Goal: Check status: Check status

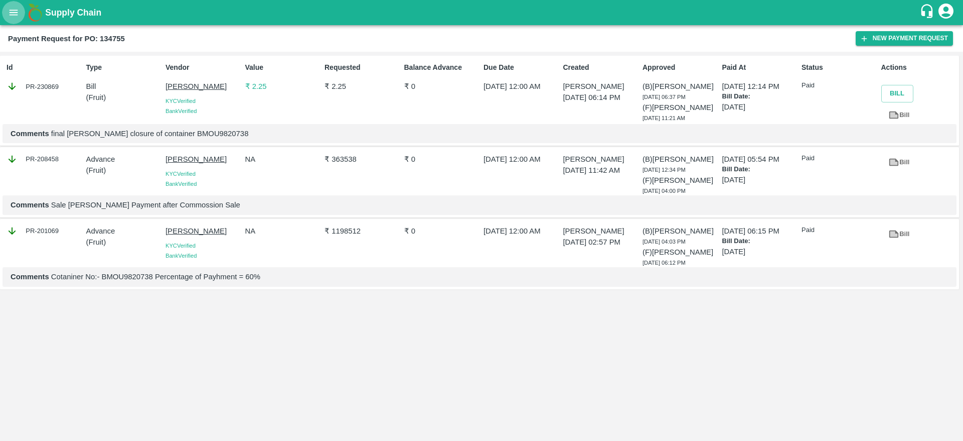
click at [14, 7] on icon "open drawer" at bounding box center [13, 12] width 11 height 11
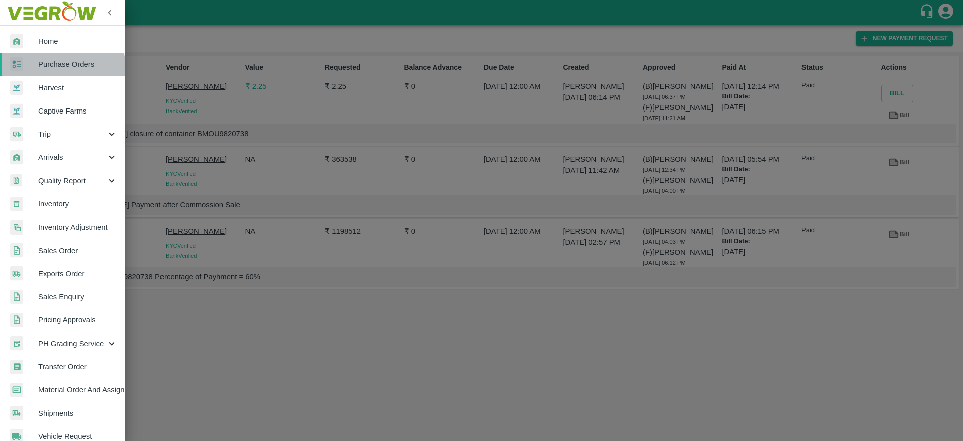
click at [52, 71] on link "Purchase Orders" at bounding box center [62, 64] width 125 height 23
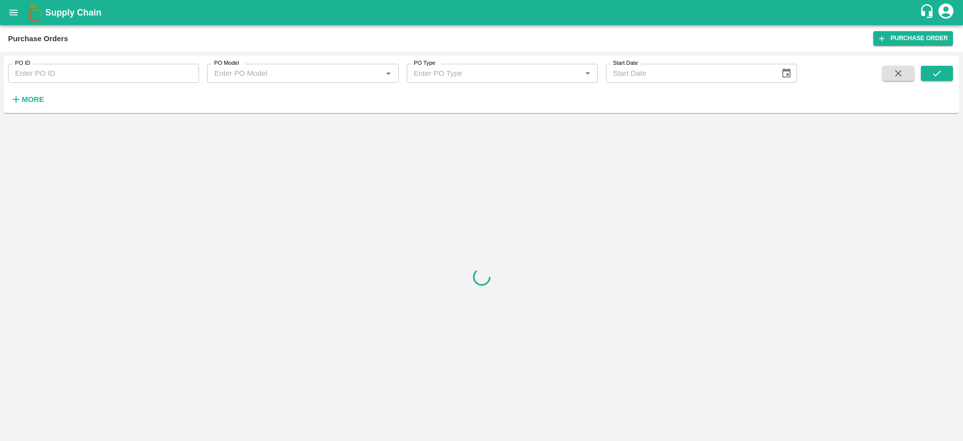
paste input "175012"
click at [50, 78] on input "175012" at bounding box center [103, 73] width 191 height 19
click at [938, 77] on icon "submit" at bounding box center [937, 73] width 11 height 11
click at [55, 78] on input "175012" at bounding box center [103, 73] width 191 height 19
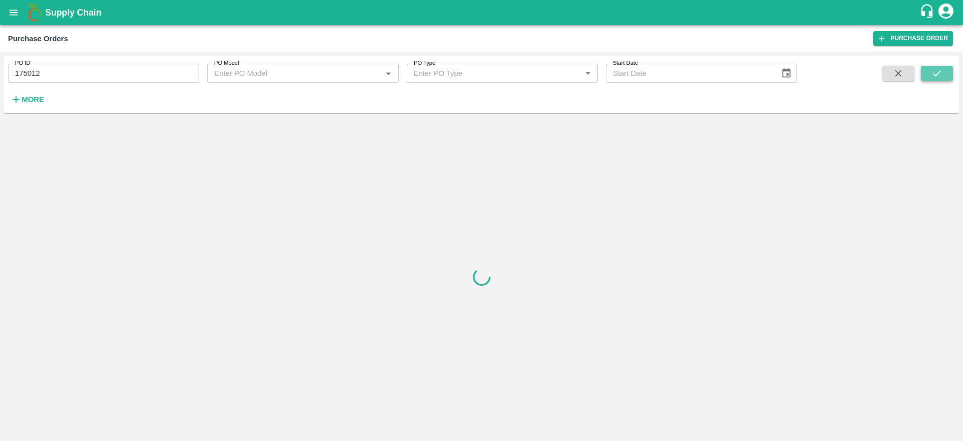
click at [938, 76] on icon "submit" at bounding box center [937, 73] width 11 height 11
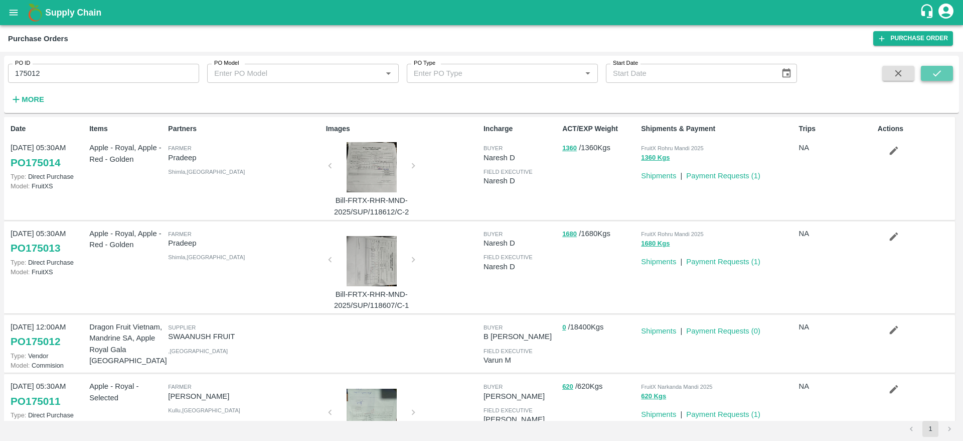
click at [948, 70] on button "submit" at bounding box center [937, 73] width 32 height 15
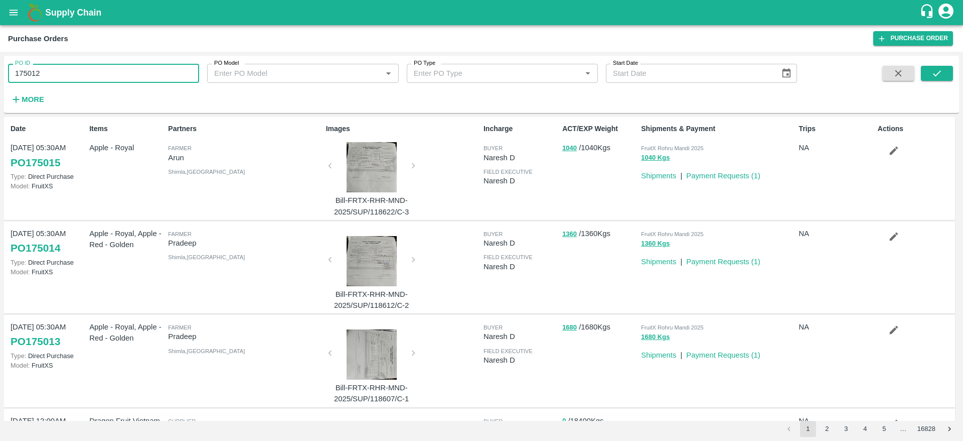
click at [132, 74] on input "175012" at bounding box center [103, 73] width 191 height 19
type input "175012"
click at [932, 69] on icon "submit" at bounding box center [937, 73] width 11 height 11
click at [941, 74] on icon "submit" at bounding box center [937, 73] width 11 height 11
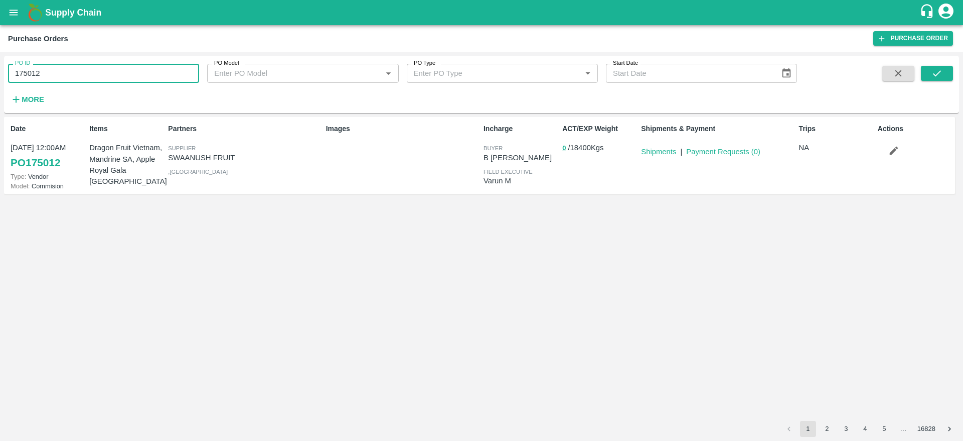
click at [91, 74] on input "175012" at bounding box center [103, 73] width 191 height 19
paste input "text"
click at [91, 74] on input "134755" at bounding box center [103, 73] width 191 height 19
type input "134755"
click at [949, 79] on button "submit" at bounding box center [937, 73] width 32 height 15
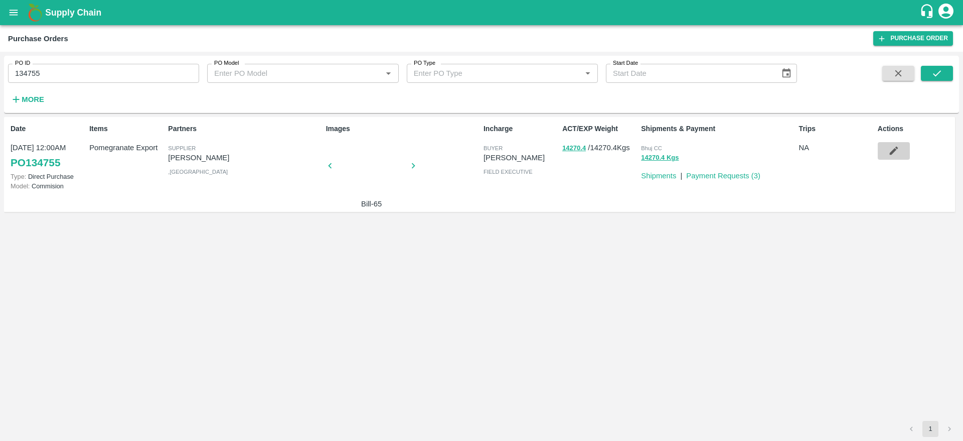
click at [897, 150] on icon "button" at bounding box center [894, 150] width 11 height 11
click at [729, 176] on link "Payment Requests ( 3 )" at bounding box center [723, 176] width 74 height 8
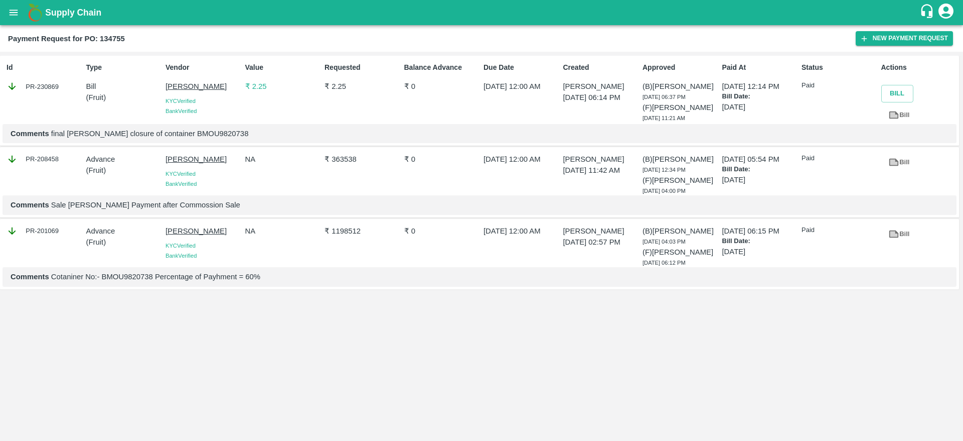
click at [263, 87] on p "₹ 2.25" at bounding box center [282, 86] width 75 height 11
click at [111, 39] on b "Payment Request for PO: 134755" at bounding box center [66, 39] width 117 height 8
copy b "134755"
click at [111, 39] on b "Payment Request for PO: 134755" at bounding box center [66, 39] width 117 height 8
click at [19, 13] on icon "open drawer" at bounding box center [13, 12] width 11 height 11
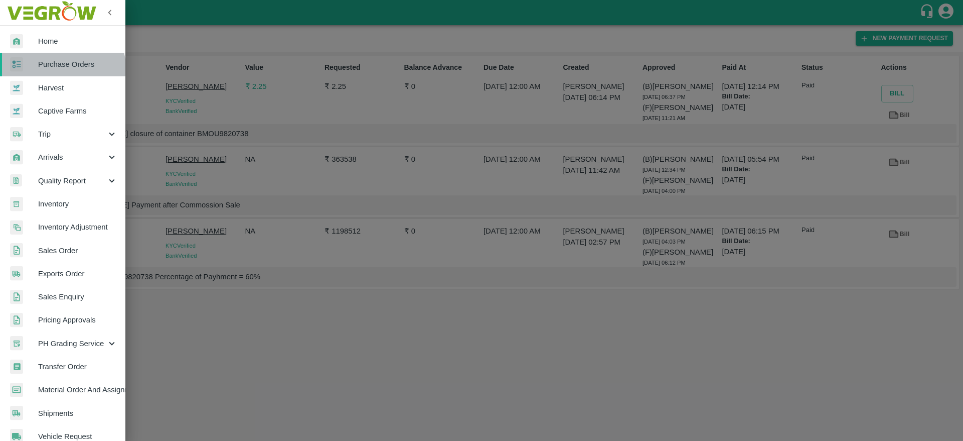
click at [59, 71] on link "Purchase Orders" at bounding box center [62, 64] width 125 height 23
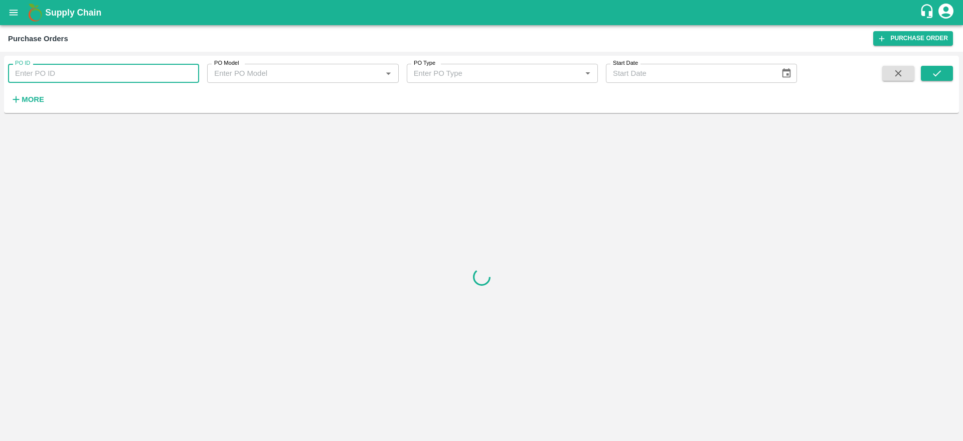
paste input "134755"
click at [51, 75] on input "PO ID" at bounding box center [103, 73] width 191 height 19
click at [933, 82] on span at bounding box center [937, 86] width 32 height 41
click at [930, 74] on button "submit" at bounding box center [937, 73] width 32 height 15
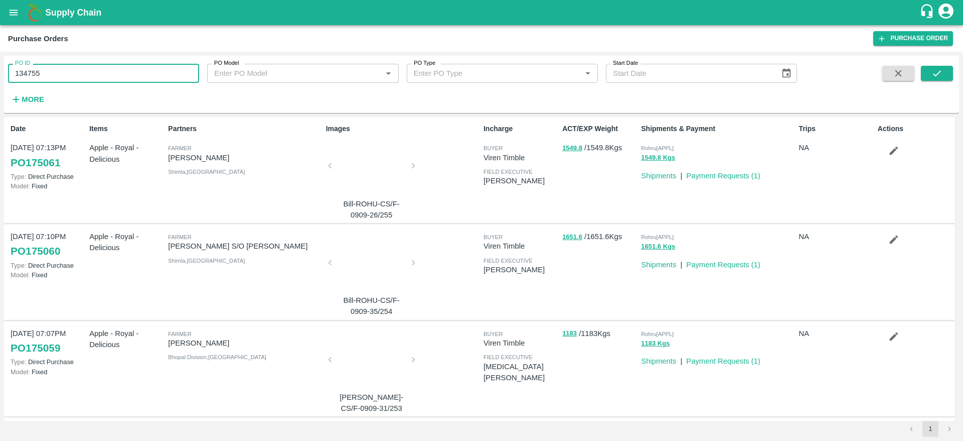
click at [176, 68] on input "134755" at bounding box center [103, 73] width 191 height 19
click at [943, 74] on icon "submit" at bounding box center [937, 73] width 11 height 11
click at [145, 69] on input "134755" at bounding box center [103, 73] width 191 height 19
type input "134755"
click at [935, 68] on icon "submit" at bounding box center [937, 73] width 11 height 11
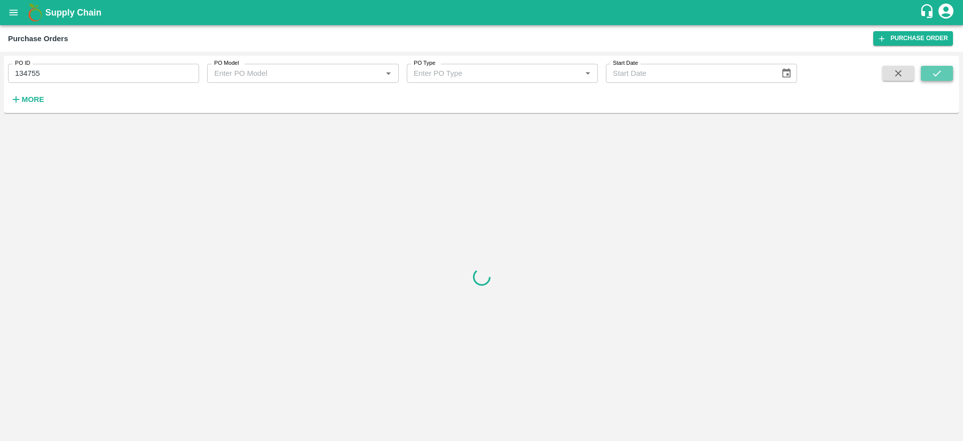
click at [935, 68] on icon "submit" at bounding box center [937, 73] width 11 height 11
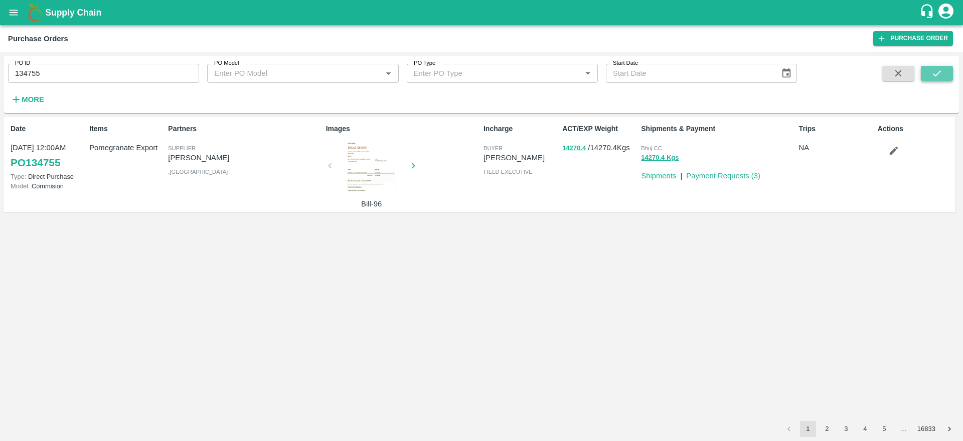
click at [935, 68] on icon "submit" at bounding box center [937, 73] width 11 height 11
click at [43, 163] on link "PO 134755" at bounding box center [36, 163] width 50 height 18
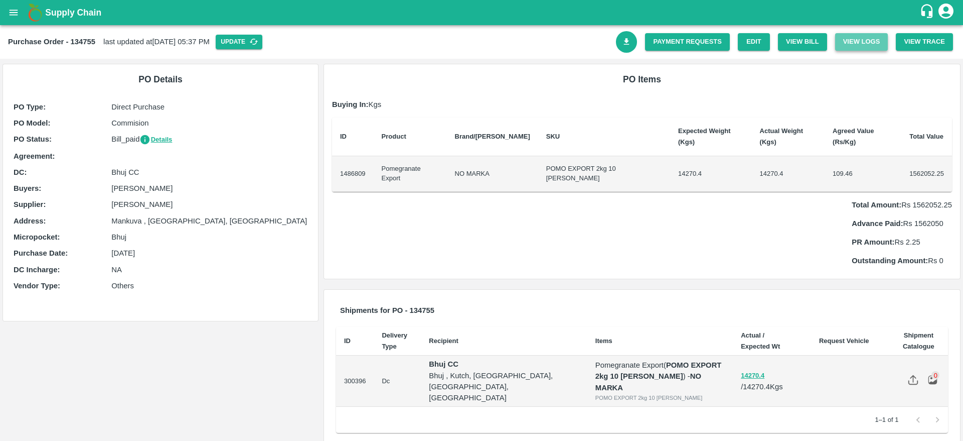
click at [862, 47] on button "View Logs" at bounding box center [861, 42] width 53 height 18
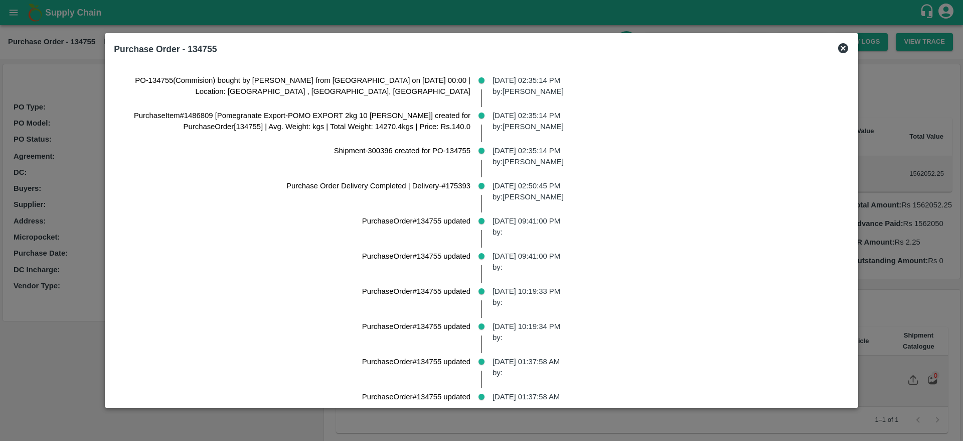
drag, startPoint x: 582, startPoint y: 368, endPoint x: 120, endPoint y: 45, distance: 563.8
click at [120, 45] on div "Purchase Order - 134755 PO-134755(Commision) bought by Akash Tulshiram Mahankal…" at bounding box center [481, 220] width 753 height 374
copy div "Purchase Order - 134755 PO-134755(Commision) bought by Akash Tulshiram Mahankal…"
click at [644, 252] on p "01 Feb 2025, 09:41:00 PM by:" at bounding box center [667, 261] width 349 height 23
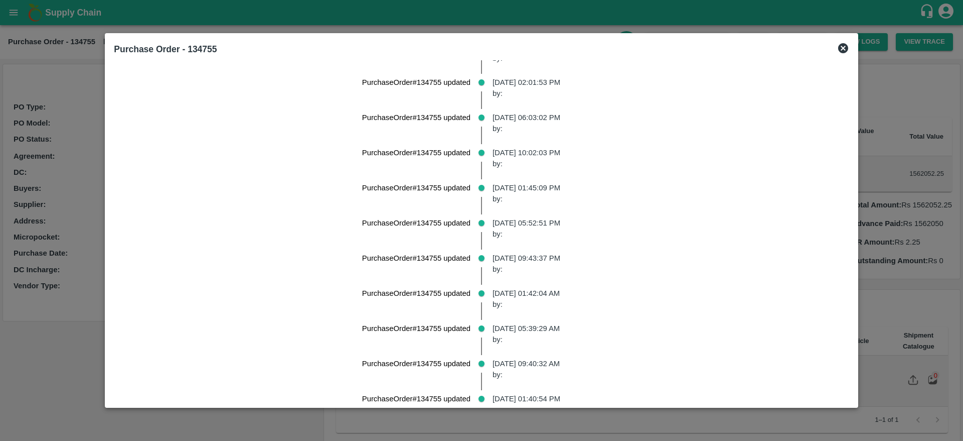
scroll to position [14968, 0]
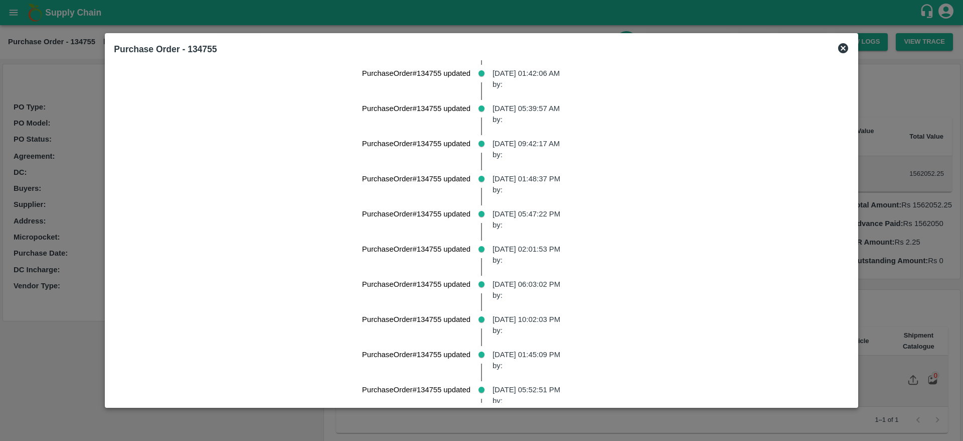
drag, startPoint x: 845, startPoint y: 350, endPoint x: 837, endPoint y: 200, distance: 149.8
click at [837, 200] on div "PO-134755(Commision) bought by Akash Tulshiram Mahankal from BALAJI GREENS on 2…" at bounding box center [481, 231] width 743 height 342
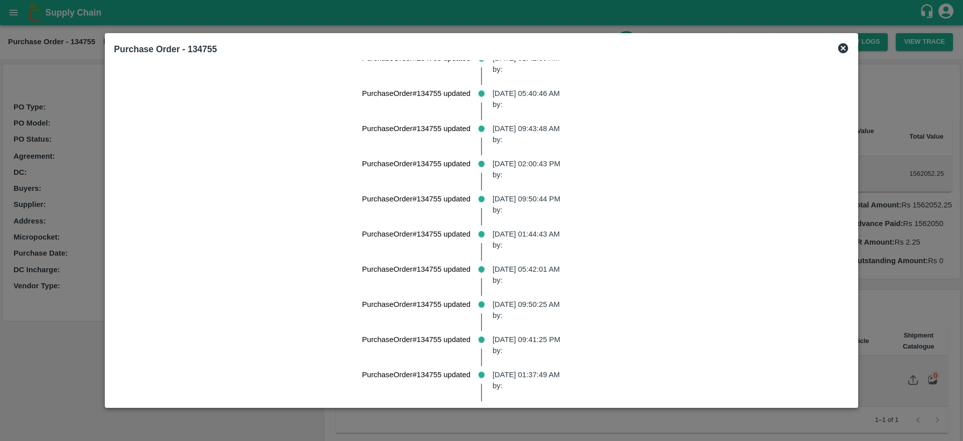
scroll to position [17346, 0]
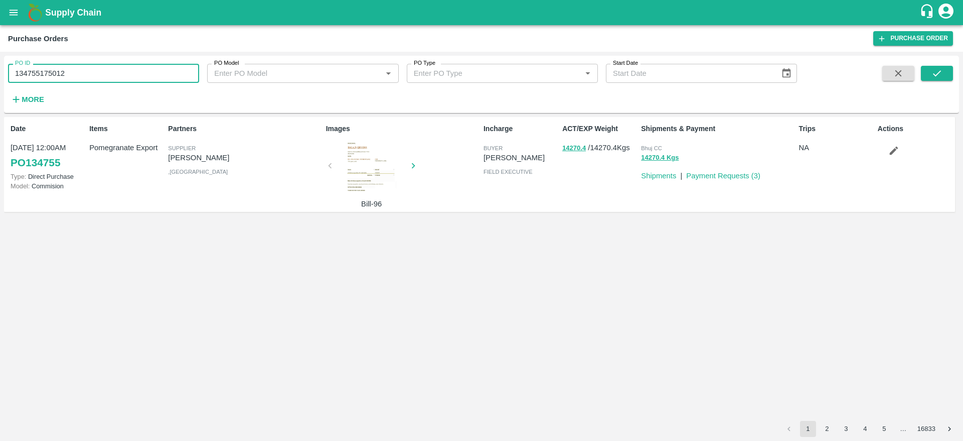
click at [87, 71] on input "134755175012" at bounding box center [103, 73] width 191 height 19
type input "175012"
click at [941, 77] on icon "submit" at bounding box center [937, 73] width 11 height 11
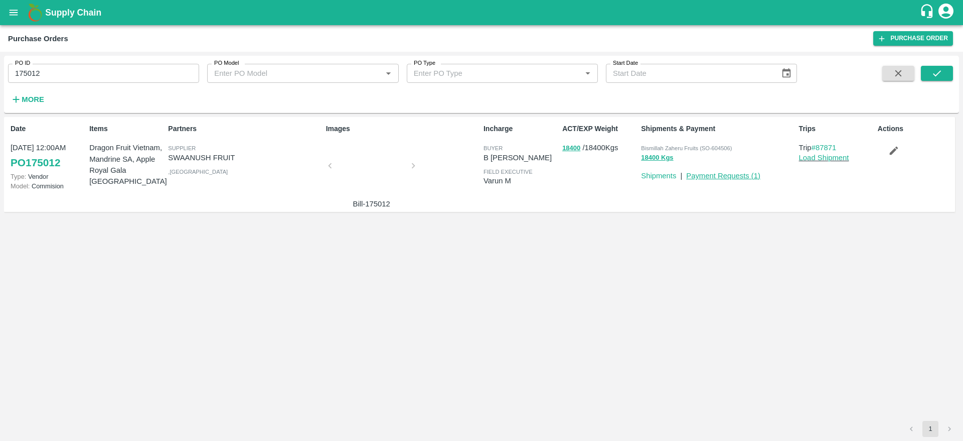
click at [712, 179] on link "Payment Requests ( 1 )" at bounding box center [723, 176] width 74 height 8
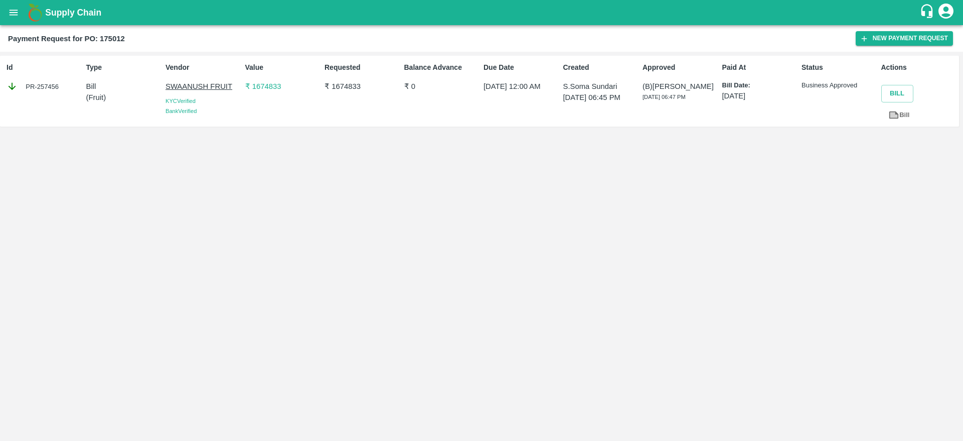
click at [341, 87] on p "₹ 1674833" at bounding box center [362, 86] width 75 height 11
copy p "1674833"
click at [341, 87] on p "₹ 1674833" at bounding box center [362, 86] width 75 height 11
click at [274, 87] on p "₹ 1674833" at bounding box center [282, 86] width 75 height 11
click at [268, 99] on div "Value ₹ 1674833" at bounding box center [280, 91] width 79 height 66
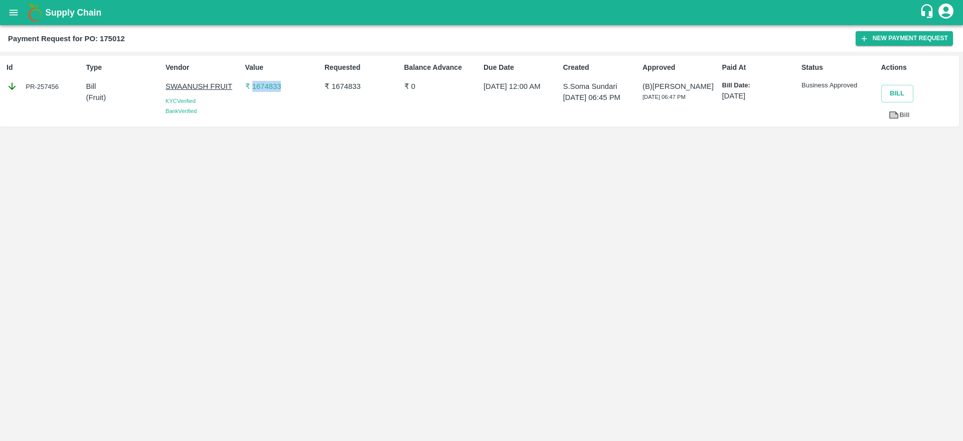
click at [268, 99] on div "Value ₹ 1674833" at bounding box center [280, 91] width 79 height 66
click at [266, 102] on div "Value ₹ 1674833" at bounding box center [280, 91] width 79 height 66
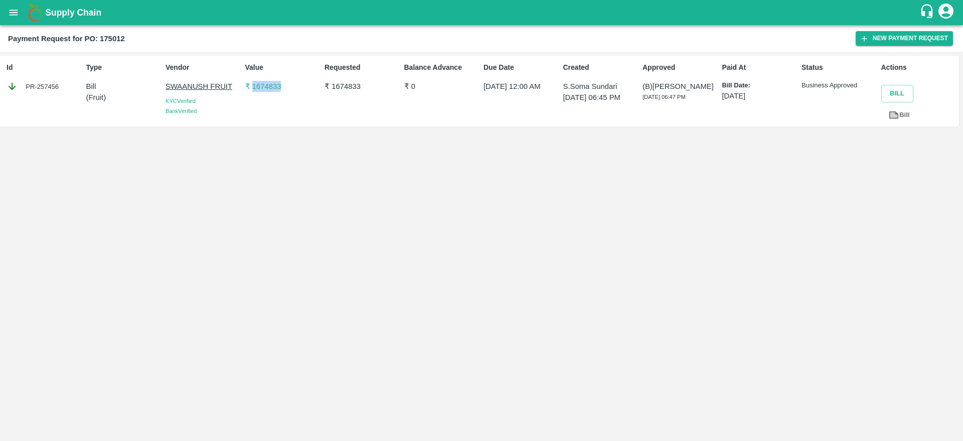
click at [266, 102] on div "Value ₹ 1674833" at bounding box center [280, 91] width 79 height 66
click at [266, 97] on div "Value ₹ 1674833" at bounding box center [280, 91] width 79 height 66
click at [266, 94] on div "Value ₹ 1674833" at bounding box center [280, 91] width 79 height 66
